Goal: Find specific page/section: Find specific page/section

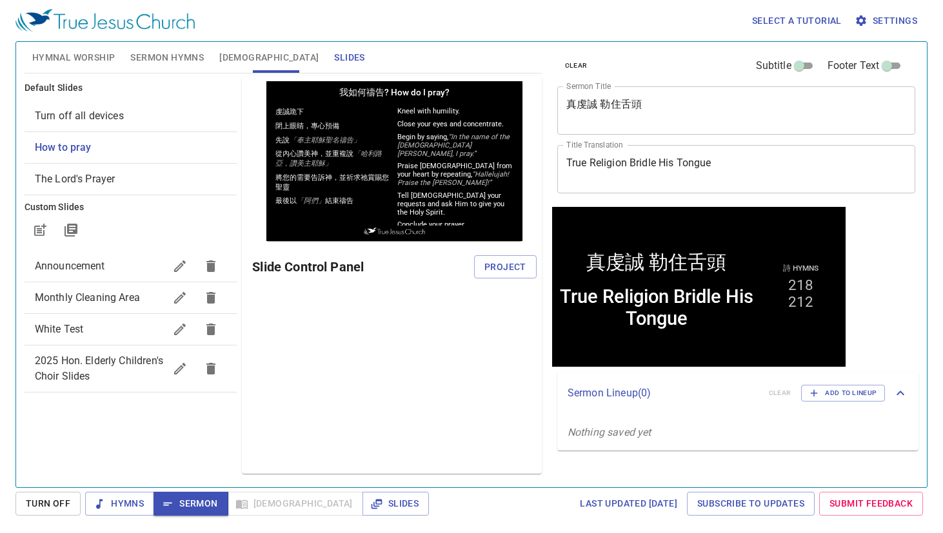
click at [300, 380] on div "Preview Only Slide Control Panel Project" at bounding box center [392, 275] width 300 height 398
click at [173, 48] on button "Sermon Hymns" at bounding box center [166, 57] width 89 height 31
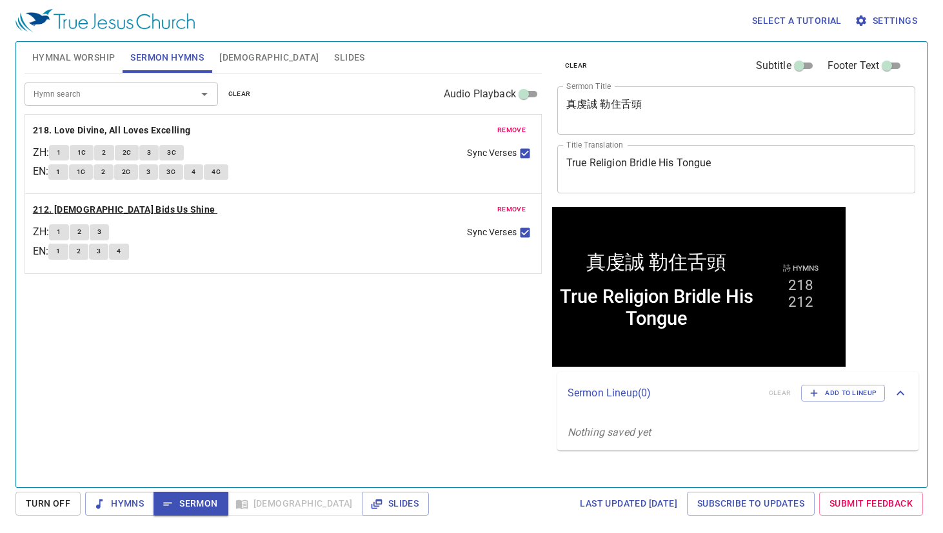
click at [90, 213] on b "212. [DEMOGRAPHIC_DATA] Bids Us Shine" at bounding box center [124, 210] width 182 height 16
click at [191, 500] on span "Sermon" at bounding box center [191, 504] width 54 height 16
click at [373, 507] on span "Slides" at bounding box center [396, 504] width 46 height 16
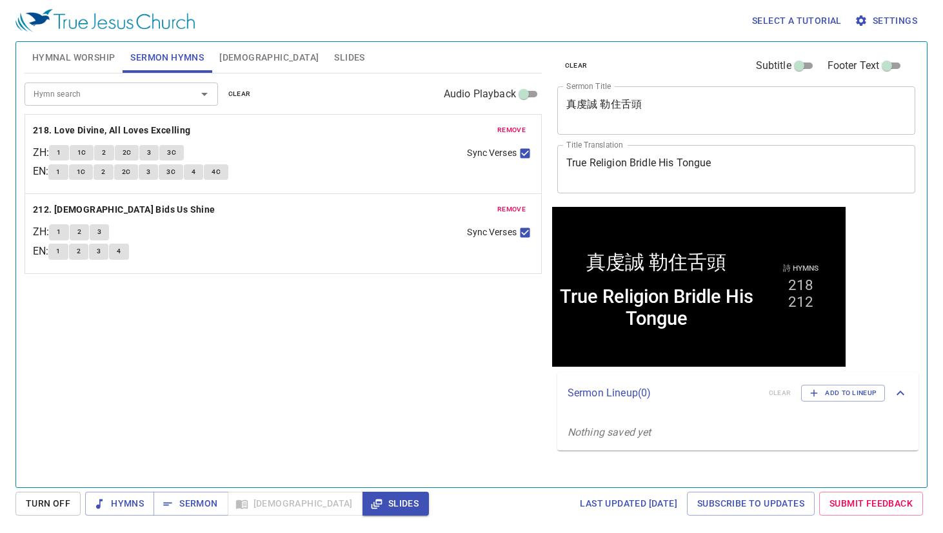
click at [371, 385] on div "Hymn search Hymn search clear Audio Playback remove 218. Love Divine, All Loves…" at bounding box center [282, 274] width 517 height 403
click at [197, 493] on button "Sermon" at bounding box center [190, 504] width 74 height 24
drag, startPoint x: 259, startPoint y: 424, endPoint x: 236, endPoint y: 412, distance: 25.9
click at [259, 424] on div "Hymn search Hymn search clear Audio Playback remove 218. Love Divine, All Loves…" at bounding box center [282, 274] width 517 height 403
